Goal: Task Accomplishment & Management: Use online tool/utility

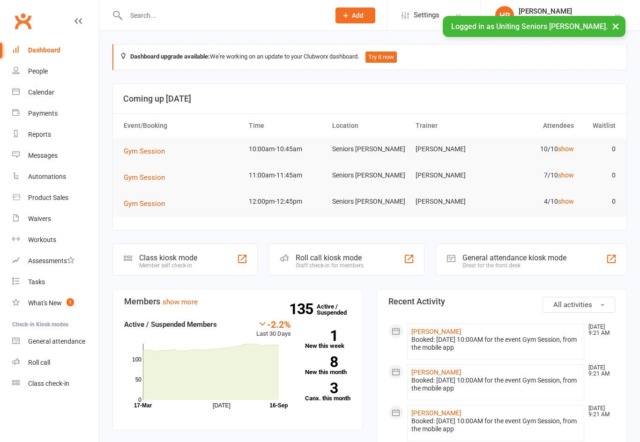
click at [312, 254] on div "Roll call kiosk mode" at bounding box center [330, 257] width 68 height 9
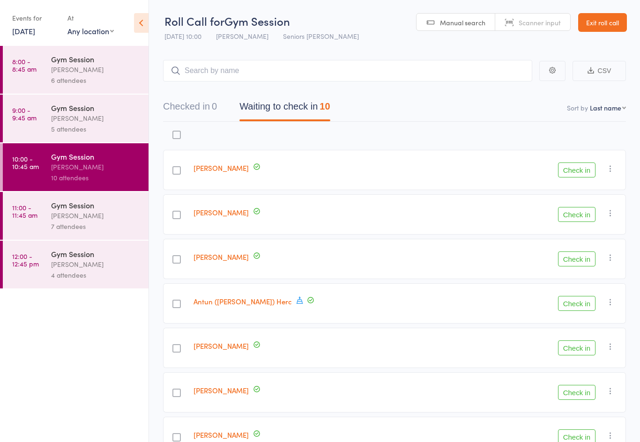
click at [580, 355] on button "Check in" at bounding box center [576, 348] width 37 height 15
click at [46, 108] on link "9:00 - 9:45 am Gym Session Haydon Rees 5 attendees" at bounding box center [76, 119] width 146 height 48
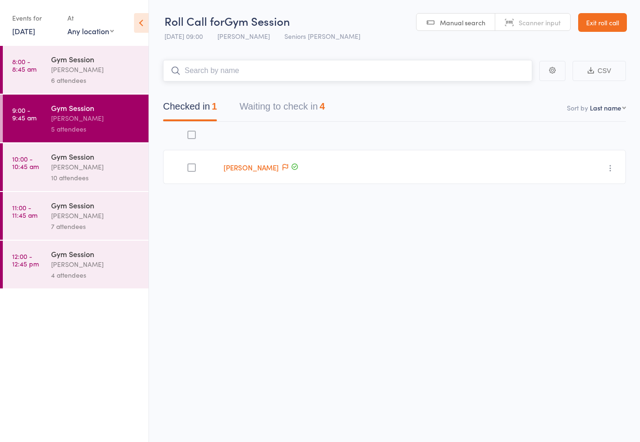
click at [265, 82] on input "search" at bounding box center [347, 71] width 369 height 22
click at [265, 115] on button "Waiting to check in 4" at bounding box center [281, 109] width 85 height 25
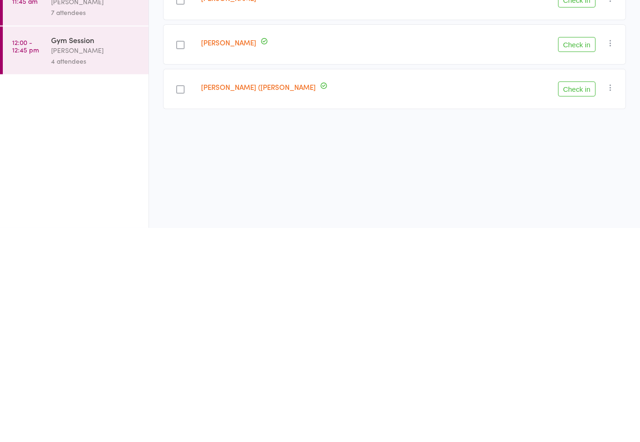
scroll to position [7, 0]
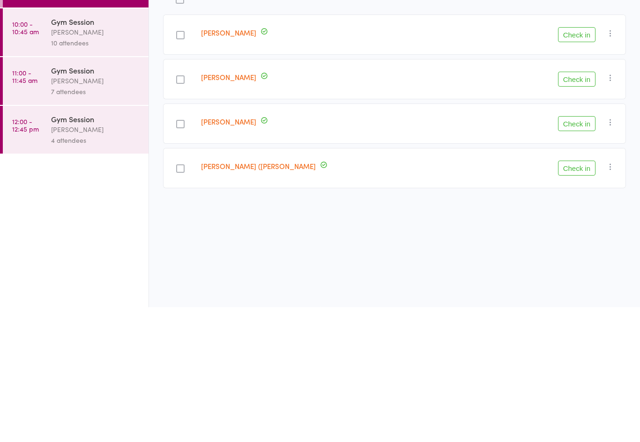
click at [580, 296] on button "Check in" at bounding box center [576, 303] width 37 height 15
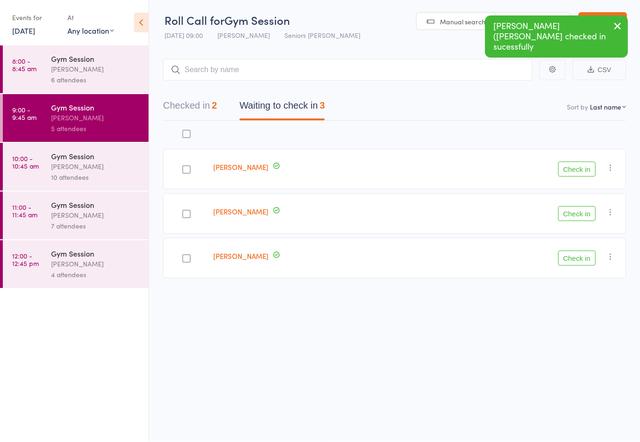
click at [37, 160] on time "10:00 - 10:45 am" at bounding box center [25, 162] width 27 height 15
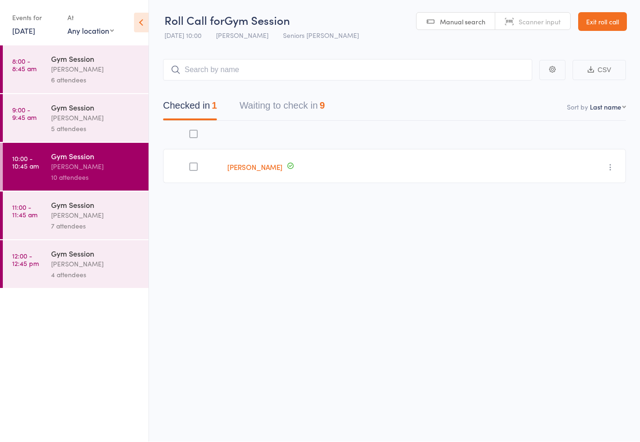
click at [94, 172] on div "[PERSON_NAME]" at bounding box center [95, 167] width 89 height 11
click at [77, 172] on div "[PERSON_NAME]" at bounding box center [95, 167] width 89 height 11
click at [273, 85] on div "Checked in 1 Waiting to check in 9" at bounding box center [394, 101] width 463 height 40
click at [285, 96] on button "Waiting to check in 9" at bounding box center [281, 108] width 85 height 25
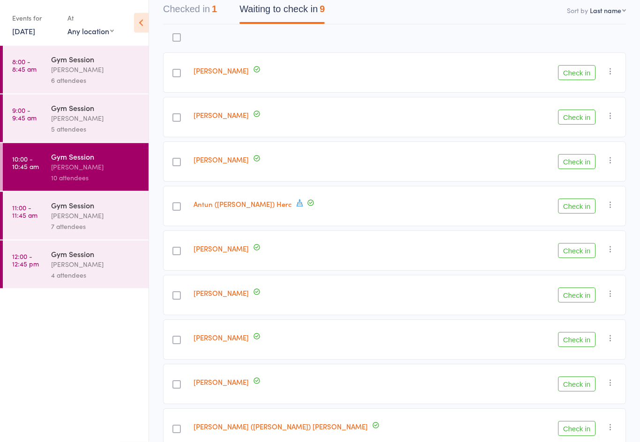
scroll to position [97, 0]
click at [575, 384] on button "Check in" at bounding box center [576, 384] width 37 height 15
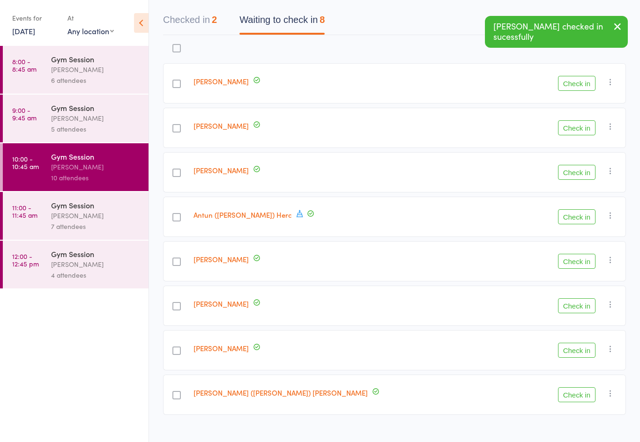
click at [579, 397] on button "Check in" at bounding box center [576, 394] width 37 height 15
